Goal: Check status: Check status

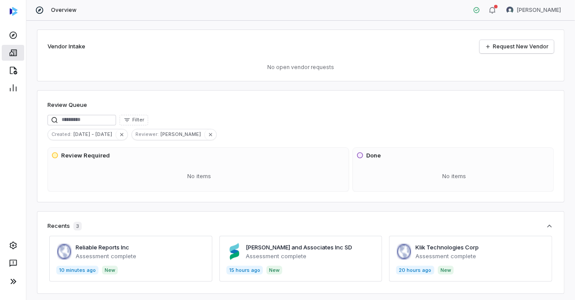
click at [14, 54] on icon at bounding box center [13, 52] width 9 height 9
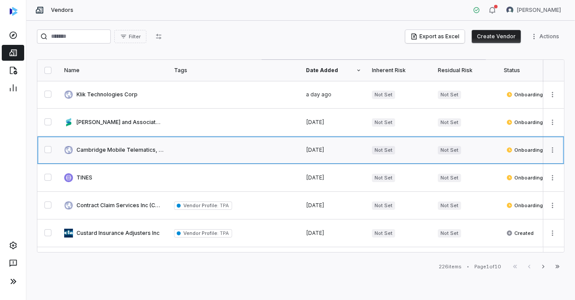
click at [137, 150] on link at bounding box center [114, 149] width 110 height 27
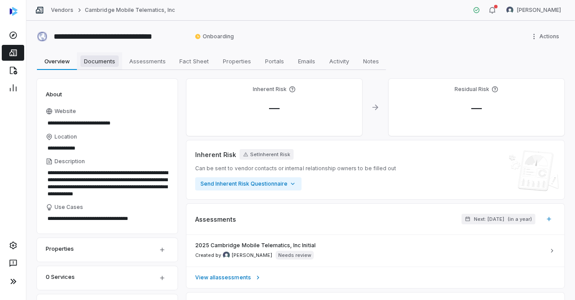
click at [105, 61] on span "Documents" at bounding box center [99, 60] width 38 height 11
type textarea "*"
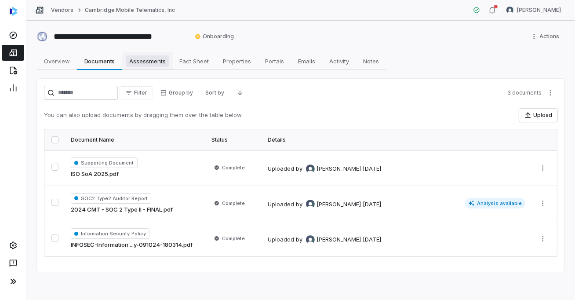
click at [156, 59] on span "Assessments" at bounding box center [148, 60] width 44 height 11
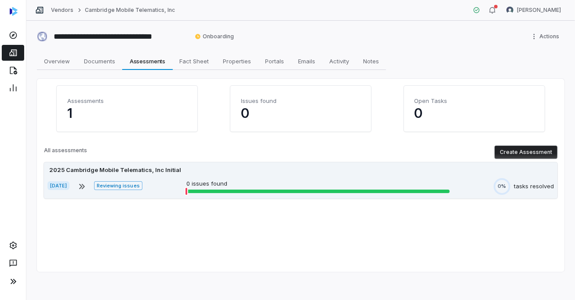
click at [214, 192] on div at bounding box center [317, 191] width 263 height 4
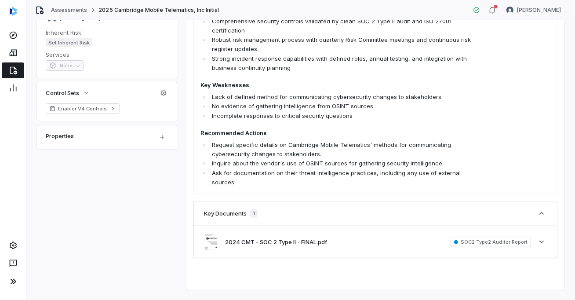
scroll to position [166, 0]
